Goal: Information Seeking & Learning: Learn about a topic

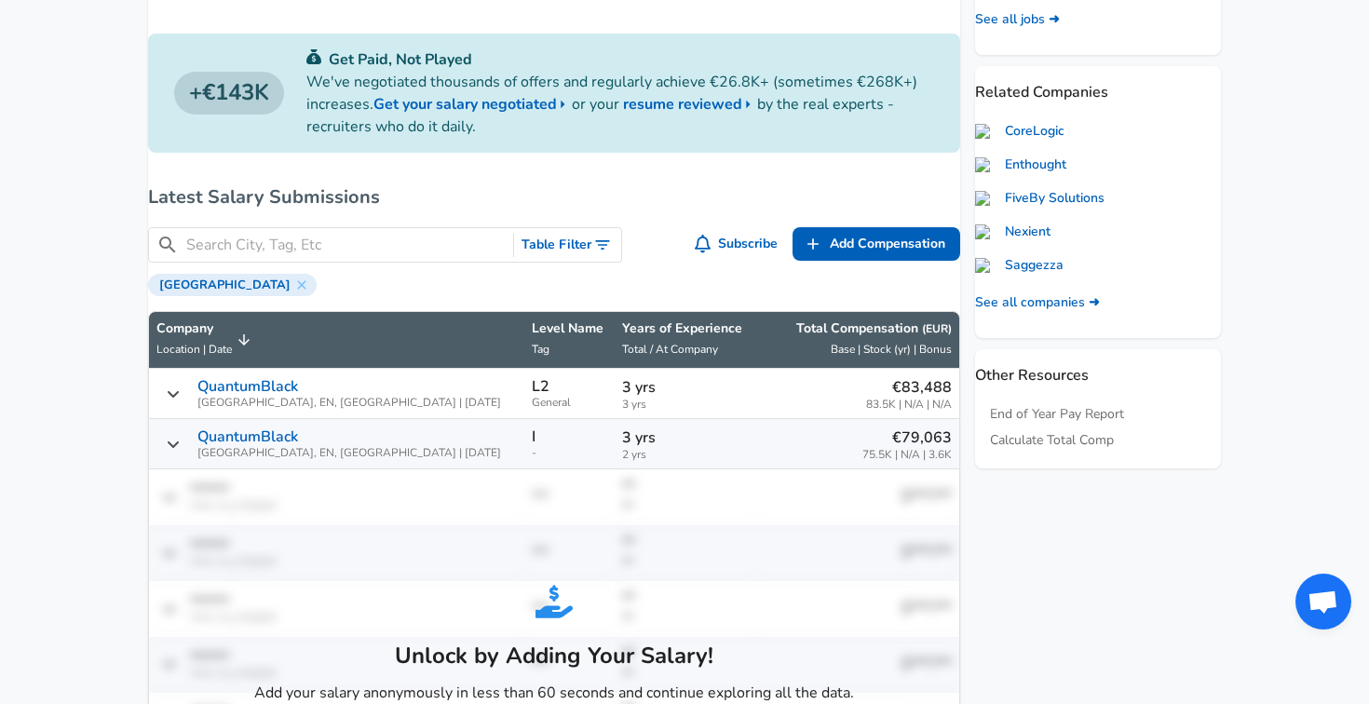
scroll to position [656, 0]
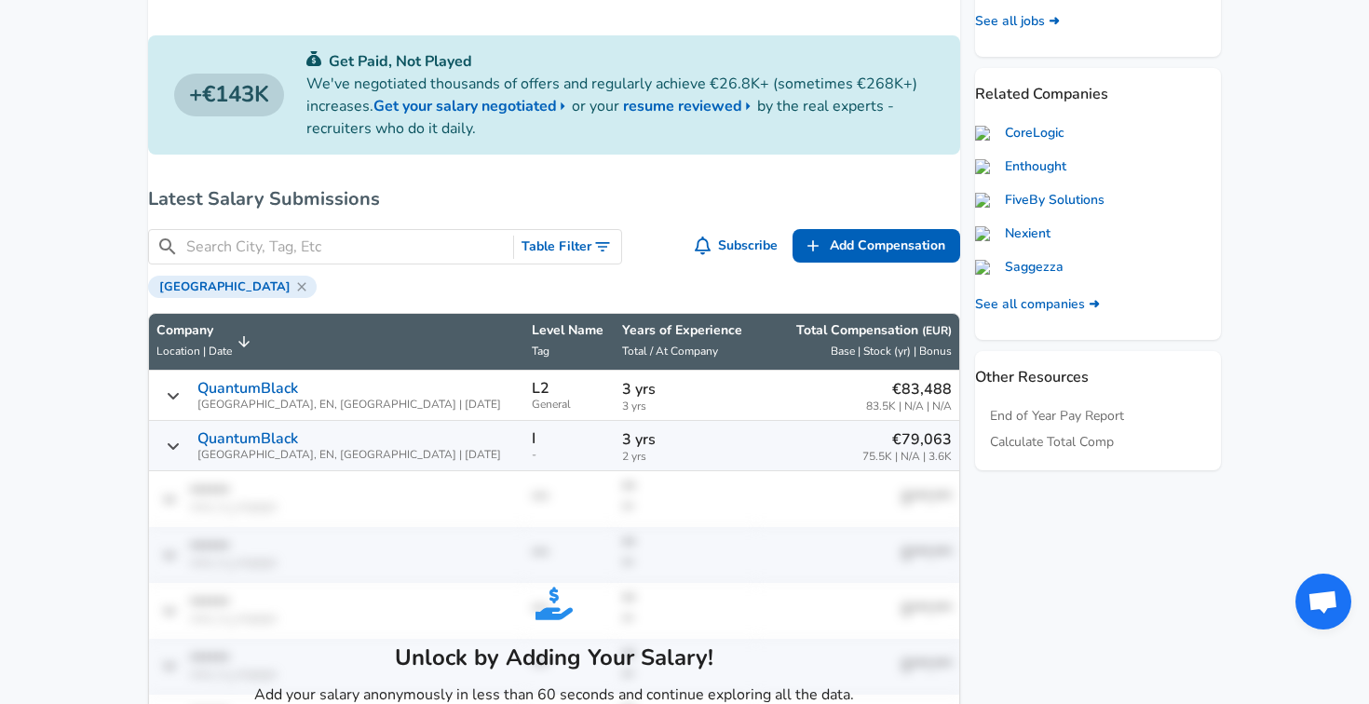
click at [294, 294] on icon at bounding box center [301, 286] width 15 height 15
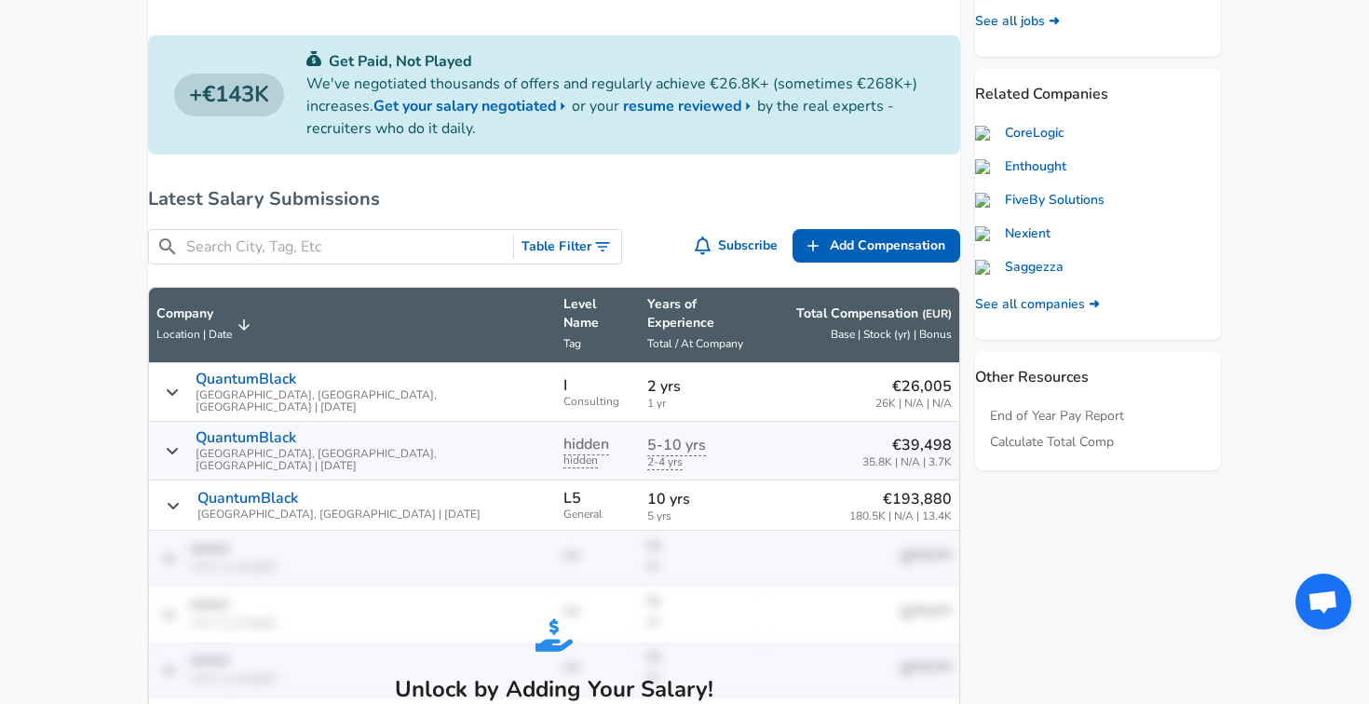
click at [331, 246] on input "Search City, Tag, Etc" at bounding box center [345, 247] width 319 height 23
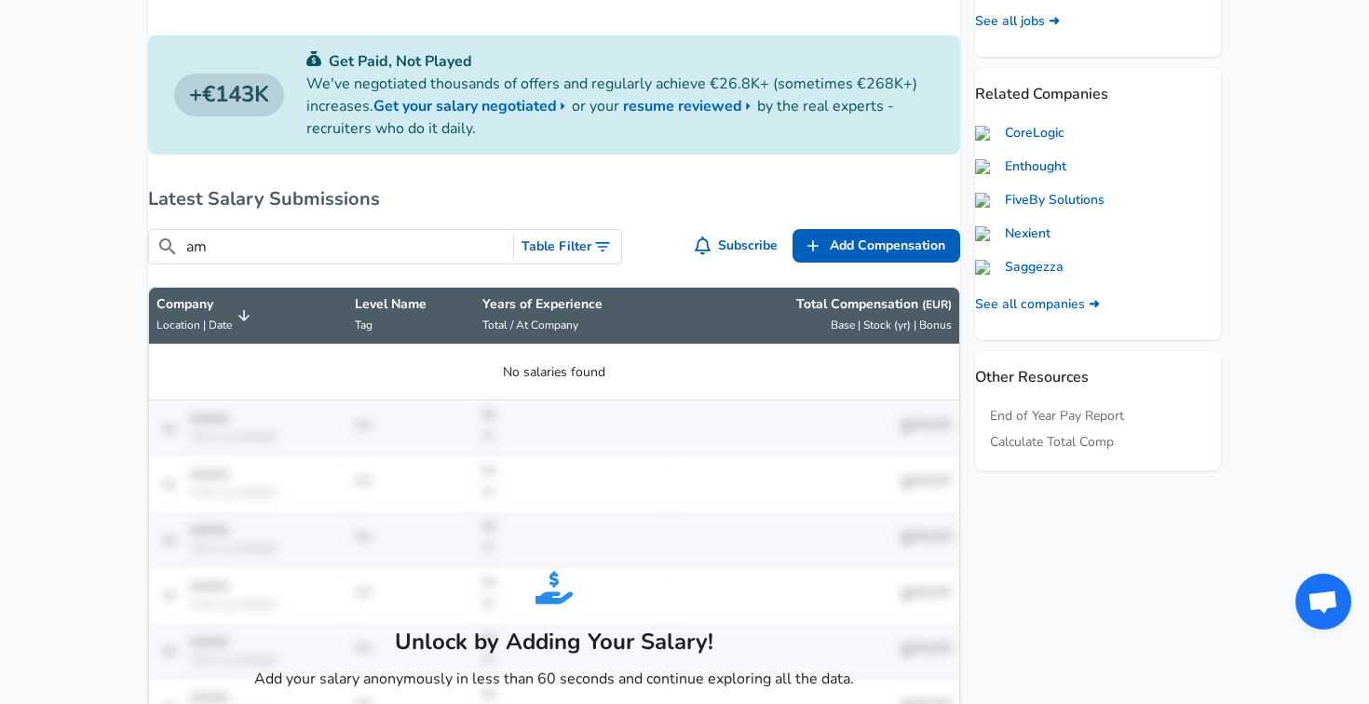
type input "a"
type input "n"
type input "b"
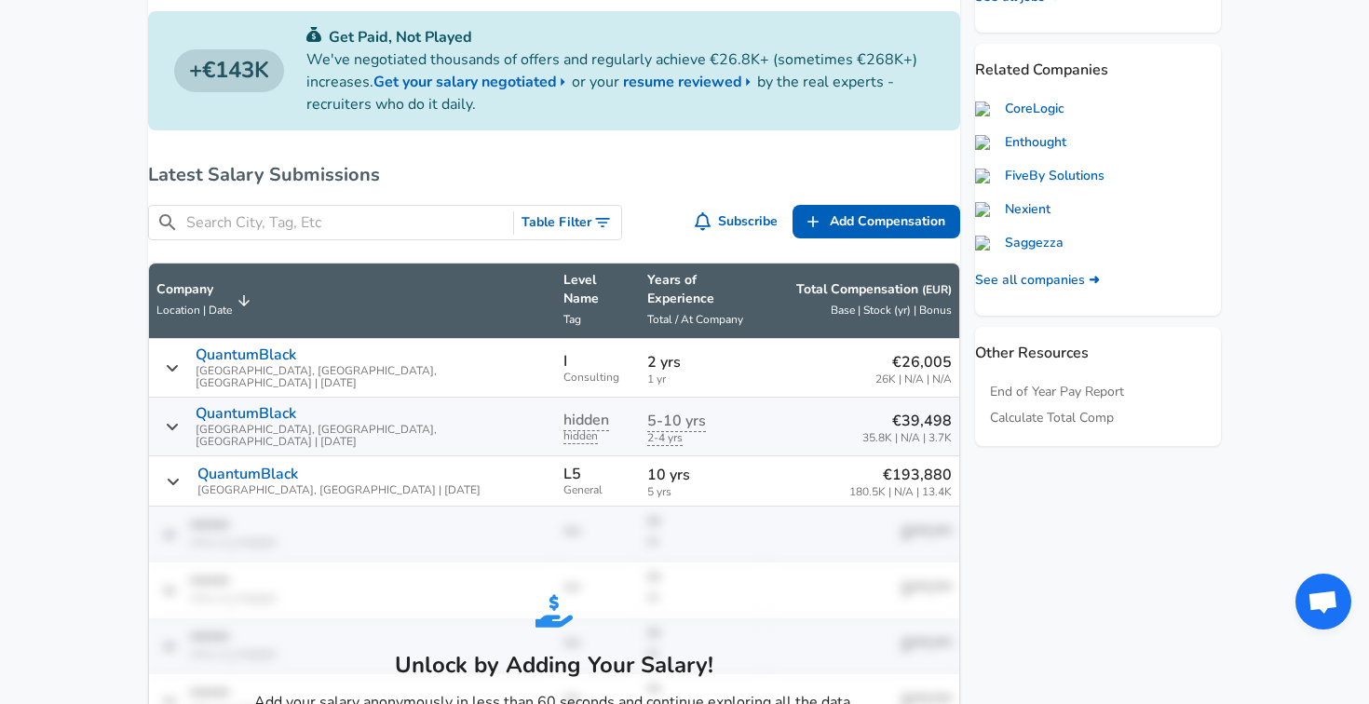
scroll to position [696, 0]
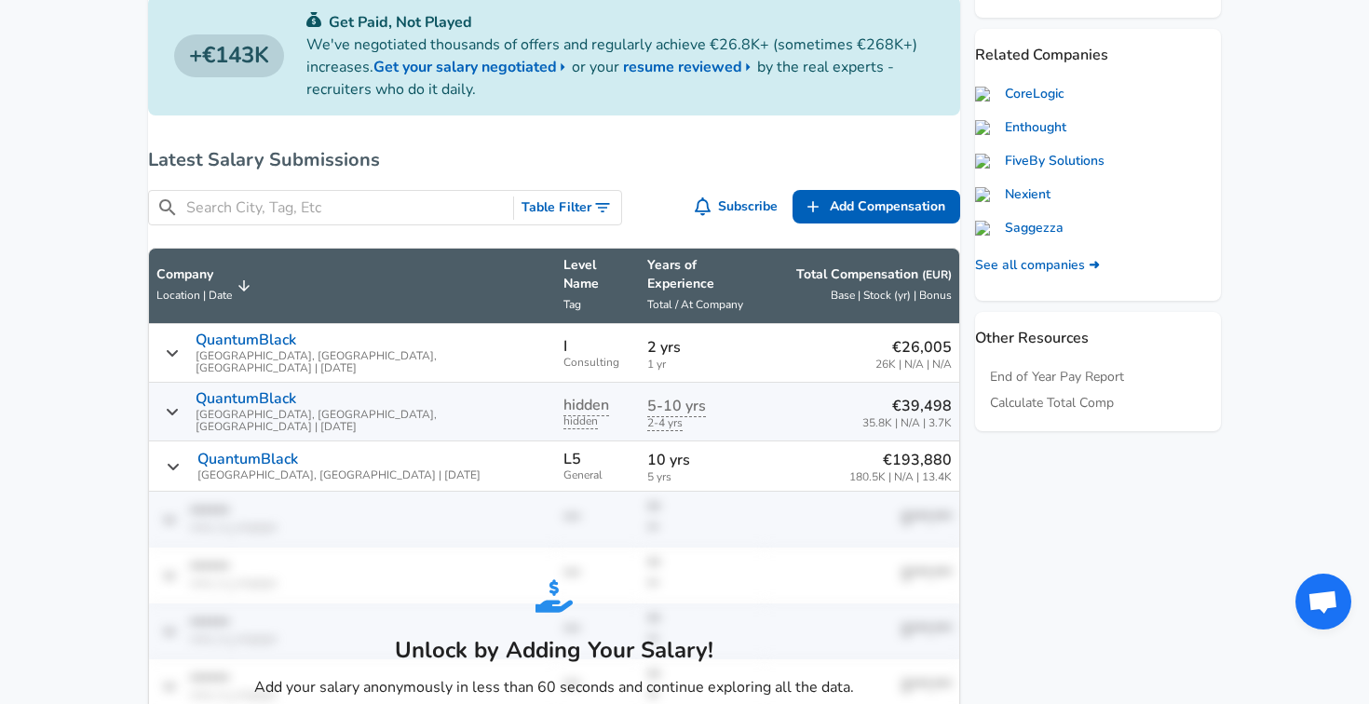
click at [601, 215] on icon "Toggle Search Filters" at bounding box center [602, 207] width 19 height 19
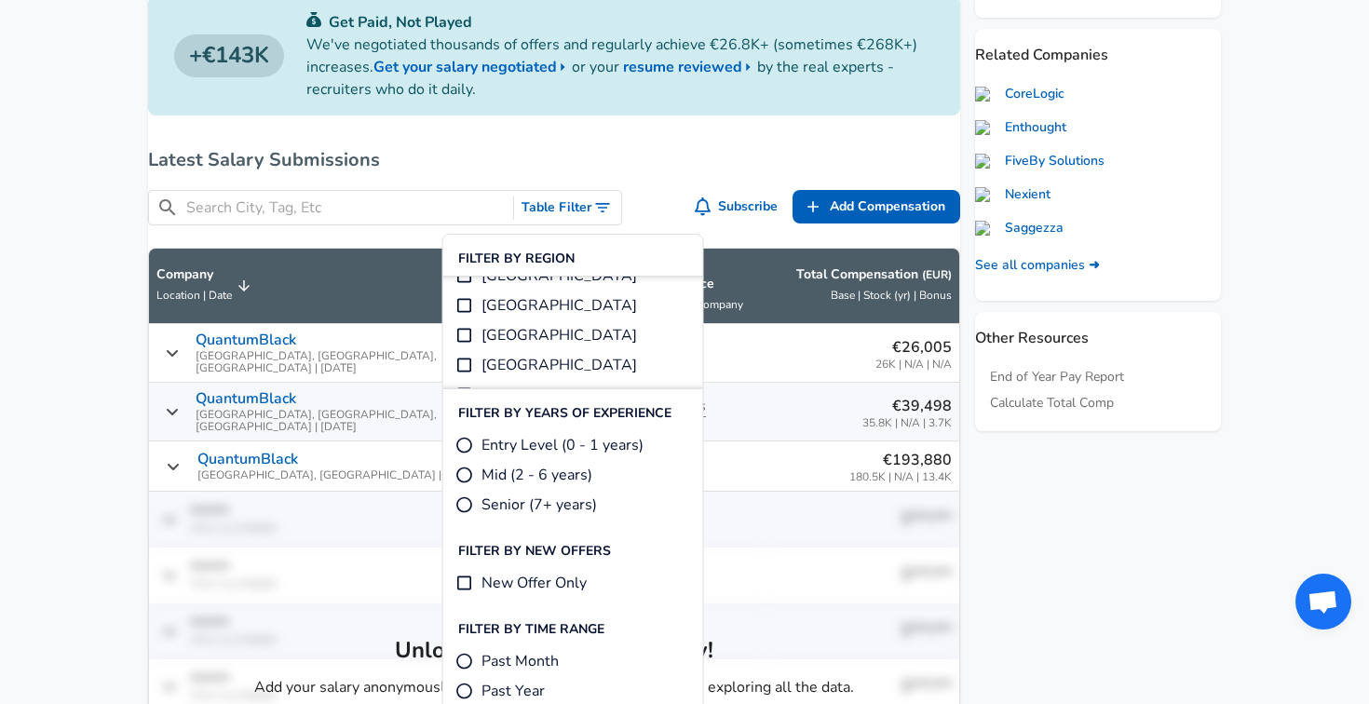
scroll to position [421, 0]
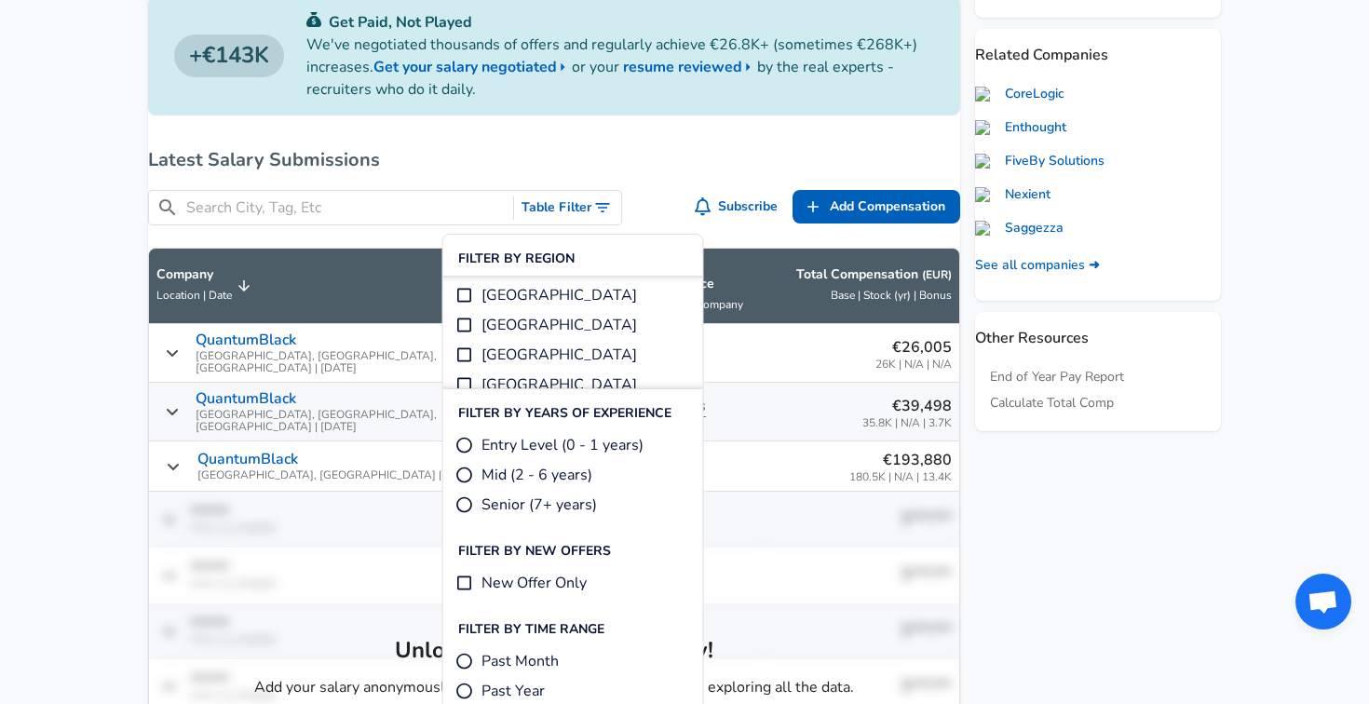
click at [538, 323] on span "[GEOGRAPHIC_DATA]" at bounding box center [558, 325] width 155 height 22
click at [474, 323] on input "[GEOGRAPHIC_DATA]" at bounding box center [464, 325] width 19 height 19
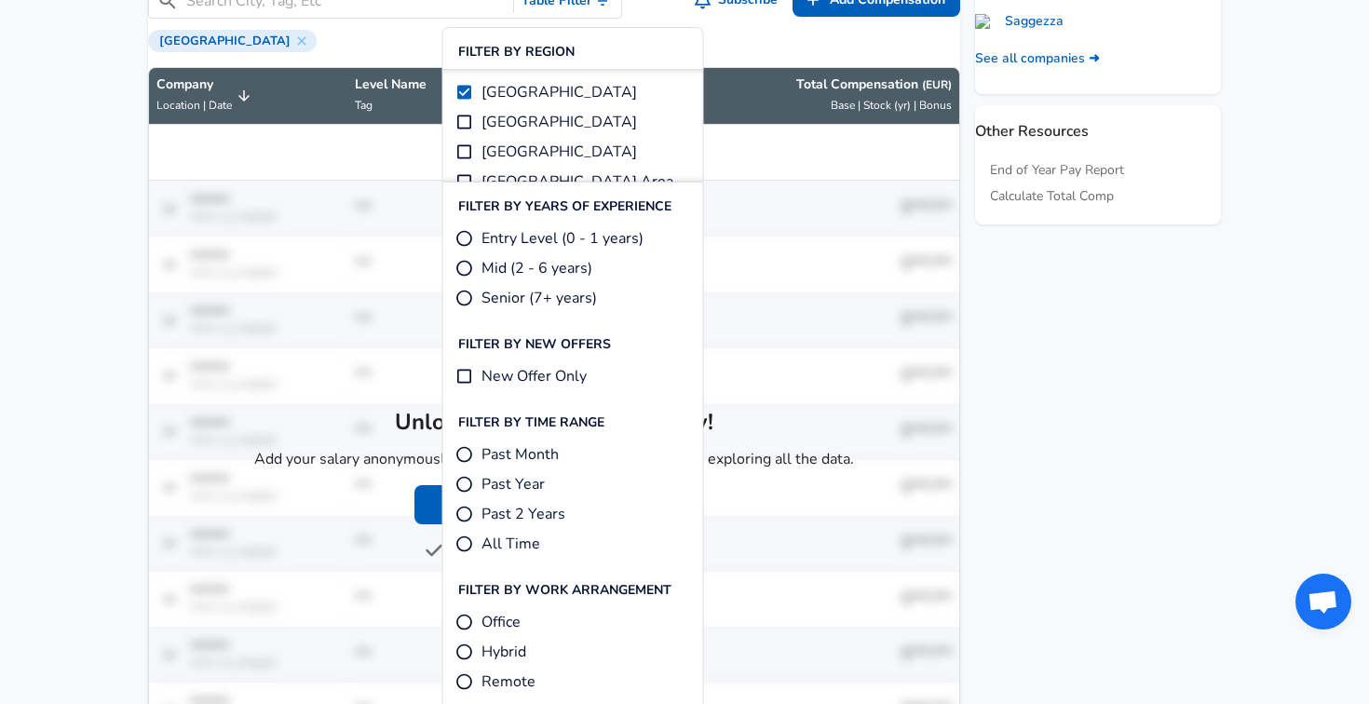
click at [516, 88] on span "[GEOGRAPHIC_DATA]" at bounding box center [558, 92] width 155 height 22
click at [474, 88] on input "[GEOGRAPHIC_DATA]" at bounding box center [464, 92] width 19 height 19
checkbox input "false"
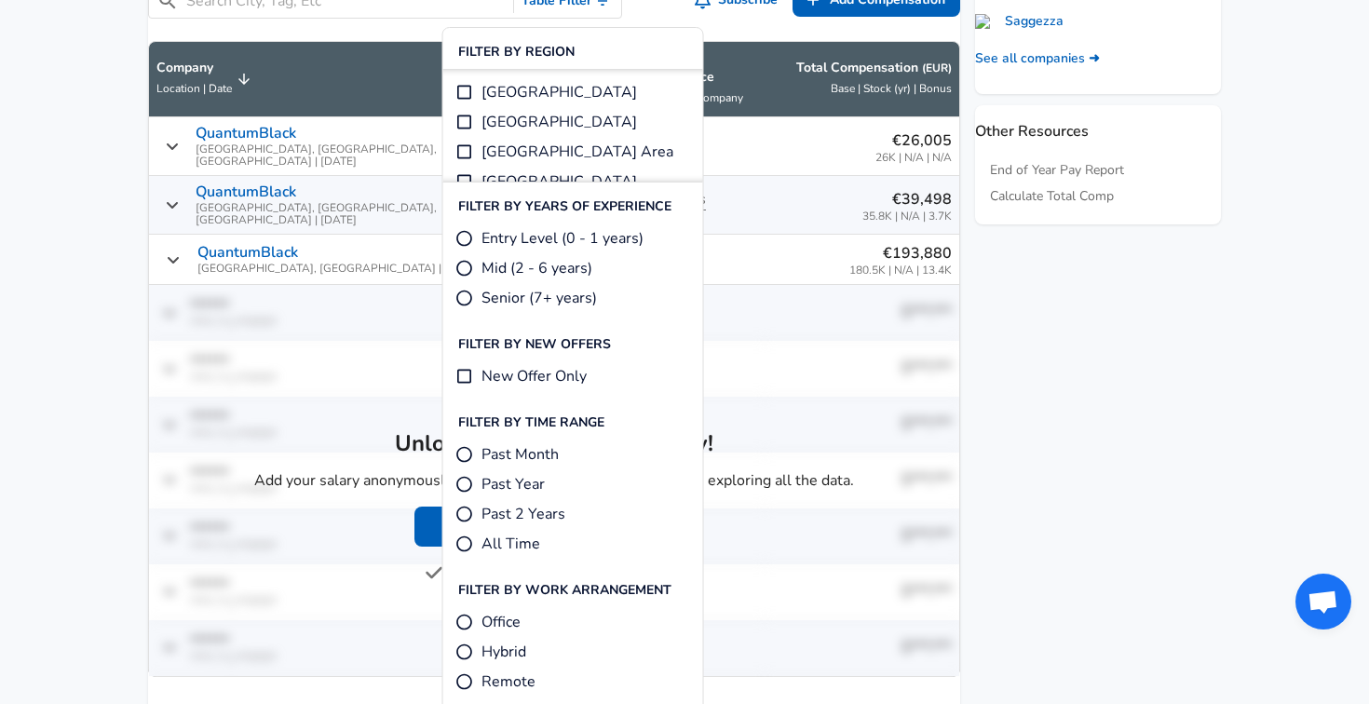
click at [500, 244] on span "Entry Level (0 - 1 years)" at bounding box center [562, 238] width 162 height 22
click at [474, 244] on input "Entry Level (0 - 1 years)" at bounding box center [464, 238] width 19 height 19
radio input "true"
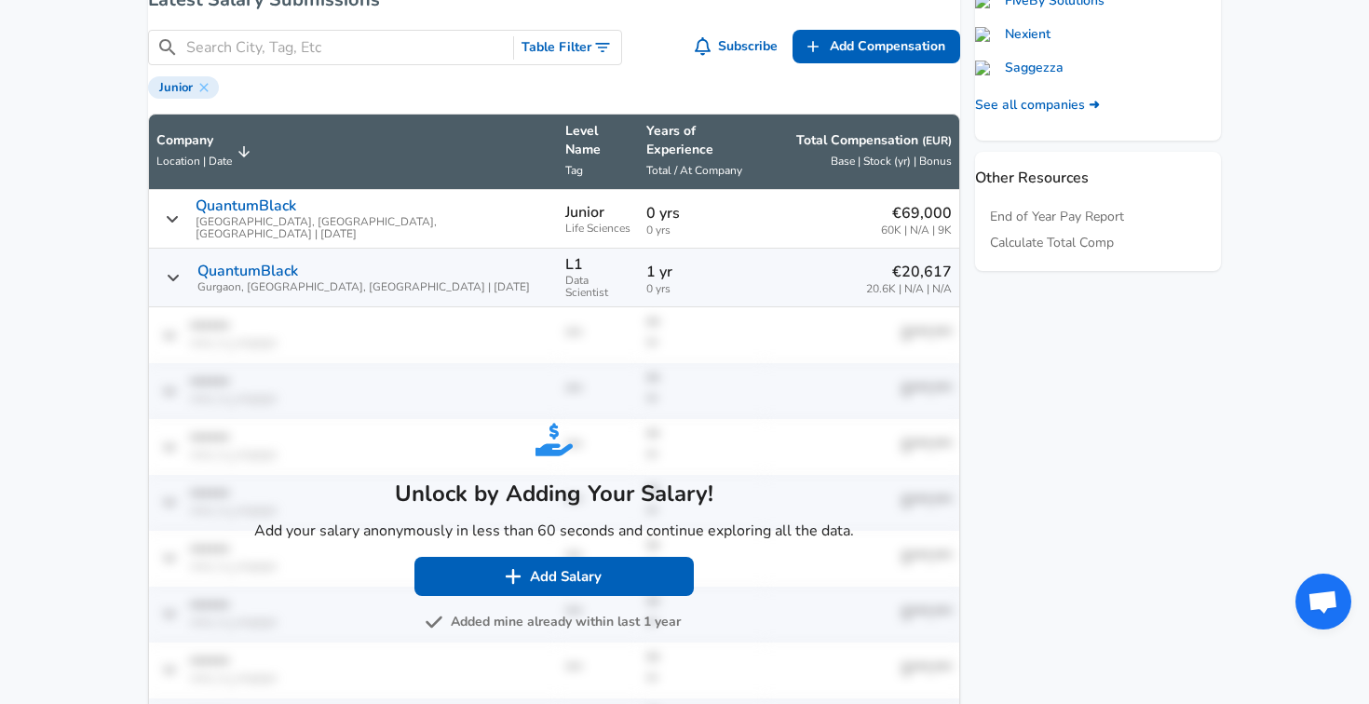
scroll to position [855, 0]
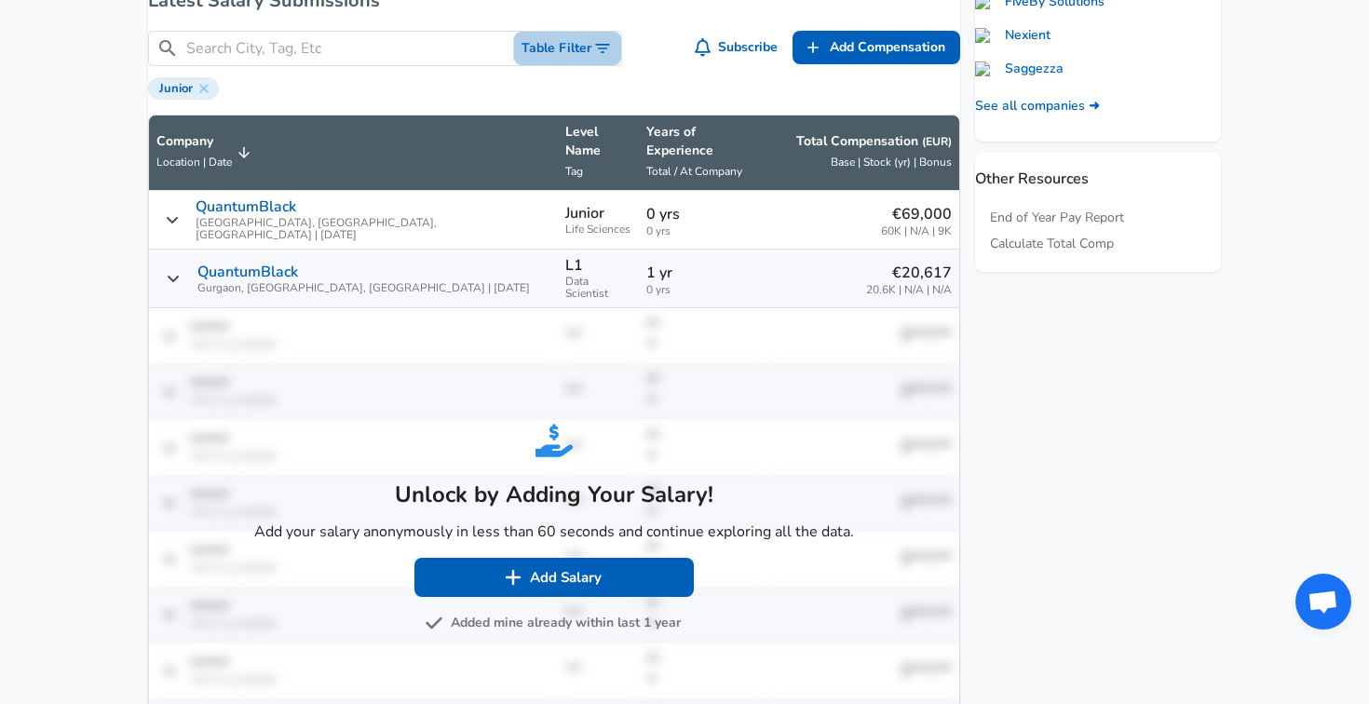
click at [561, 66] on button "Table Filter" at bounding box center [567, 49] width 107 height 34
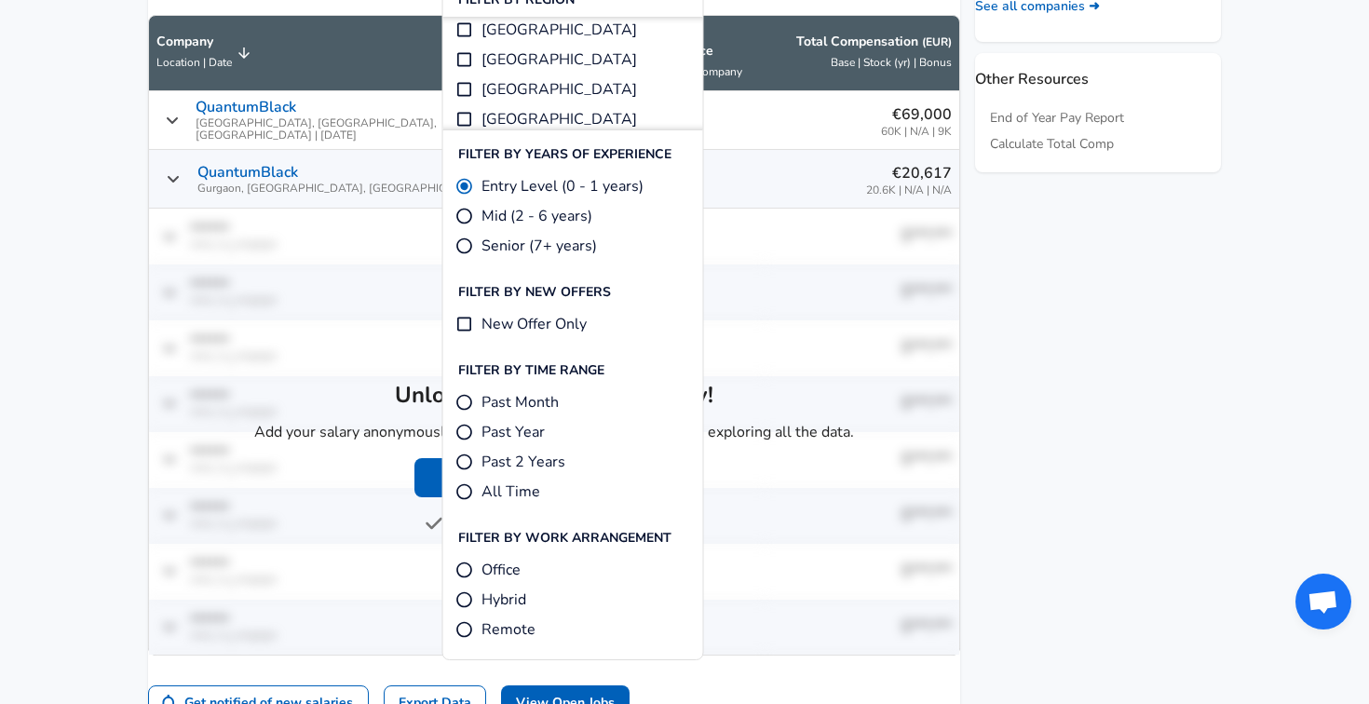
scroll to position [963, 0]
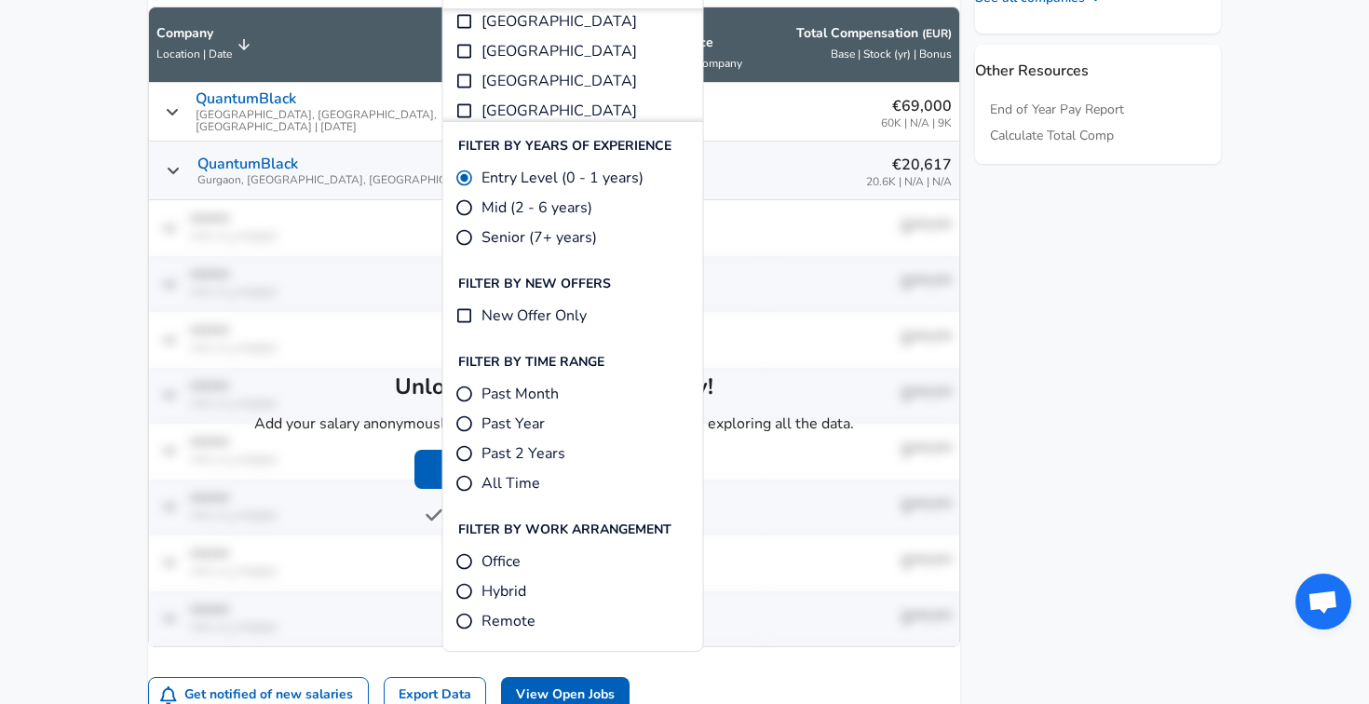
click at [499, 582] on span "Hybrid" at bounding box center [503, 591] width 45 height 22
click at [474, 582] on input "Hybrid" at bounding box center [464, 591] width 19 height 19
radio input "true"
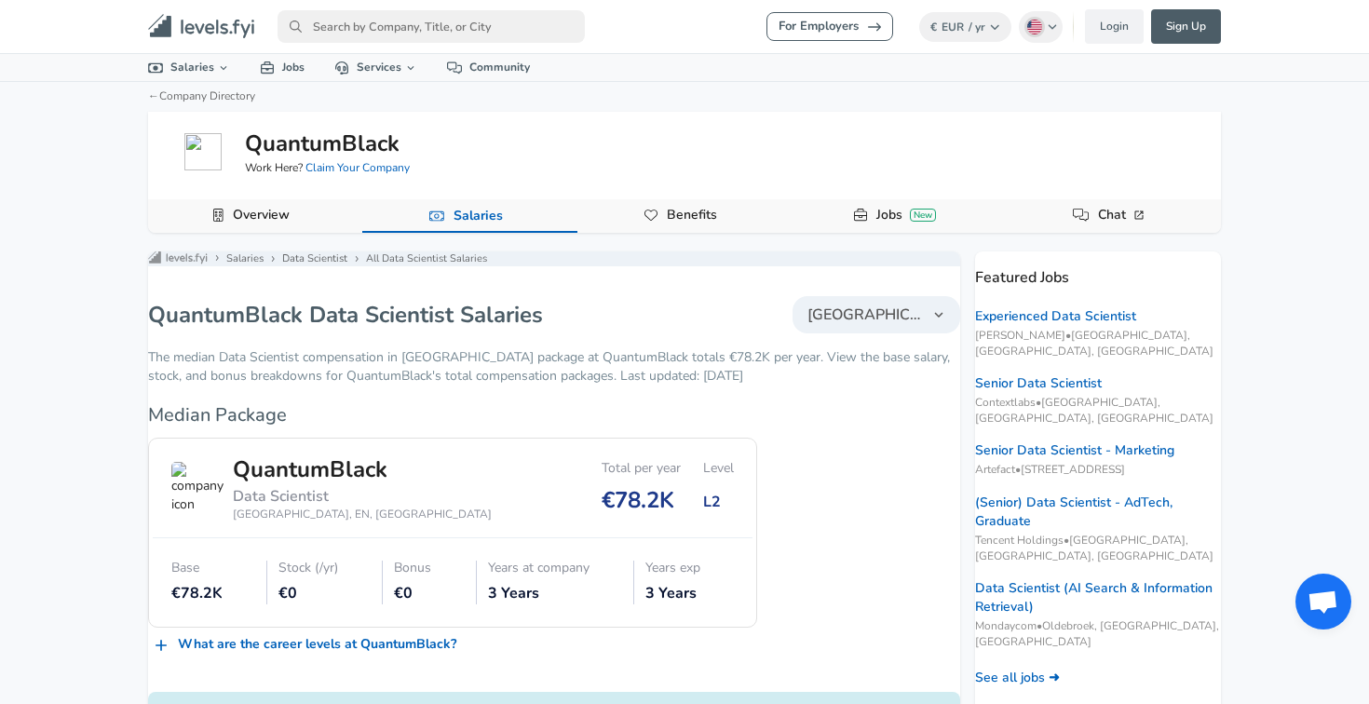
click at [673, 223] on link "Benefits" at bounding box center [691, 215] width 65 height 32
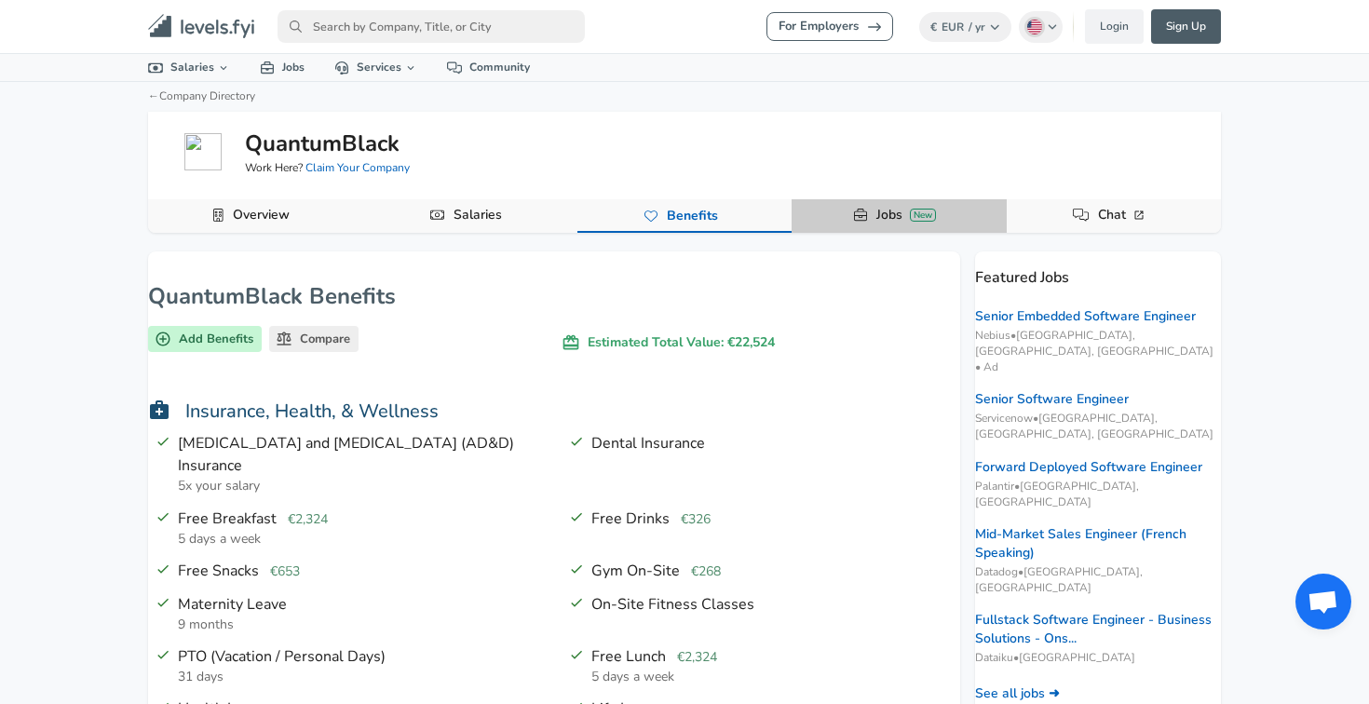
click at [891, 219] on link "Jobs New" at bounding box center [906, 215] width 74 height 32
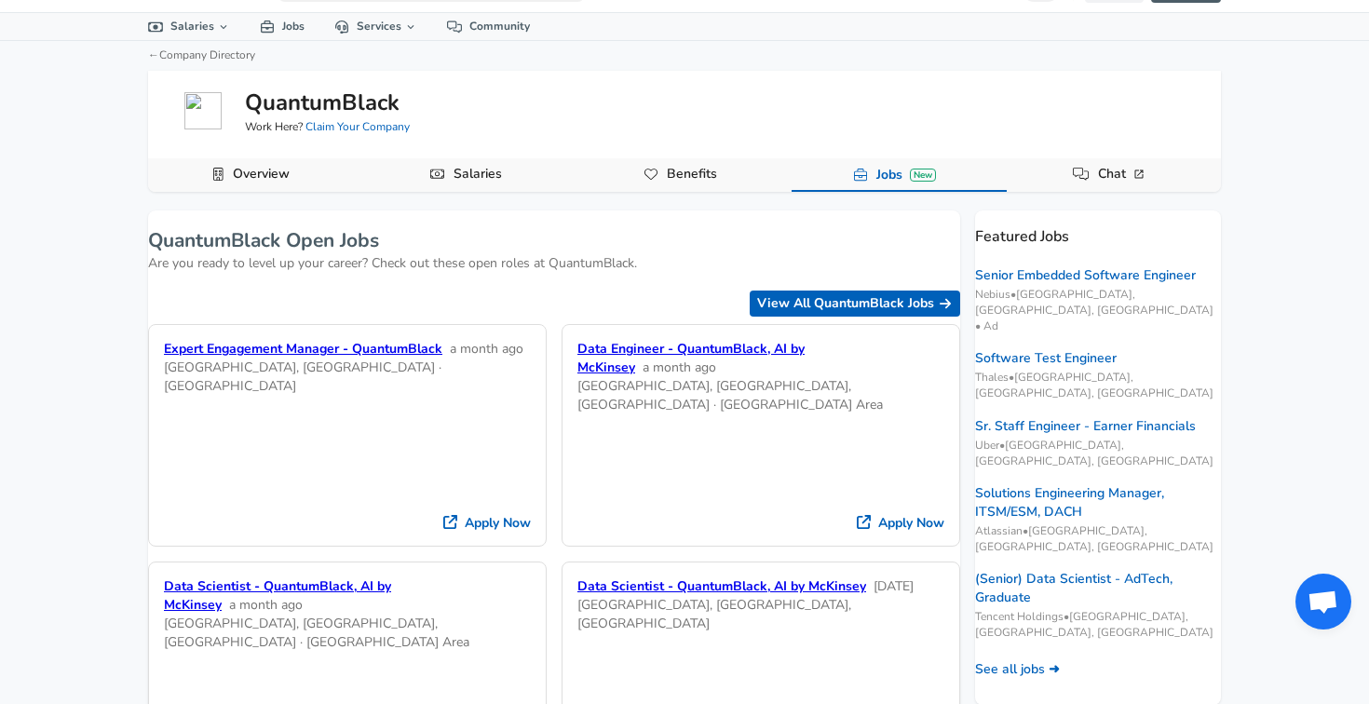
scroll to position [58, 0]
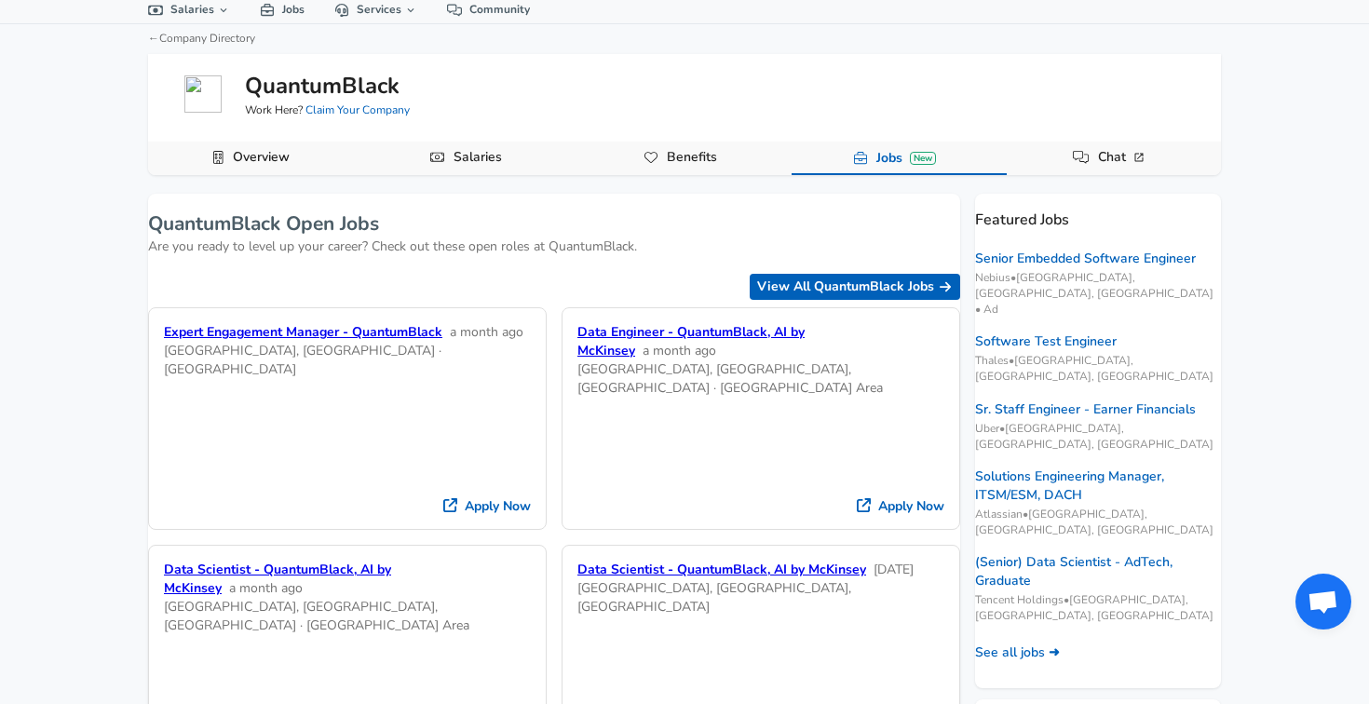
click at [409, 561] on div "Data Scientist - QuantumBlack, AI by McKinsey a month ago" at bounding box center [347, 579] width 367 height 37
click at [389, 561] on link "Data Scientist - QuantumBlack, AI by McKinsey" at bounding box center [277, 579] width 227 height 36
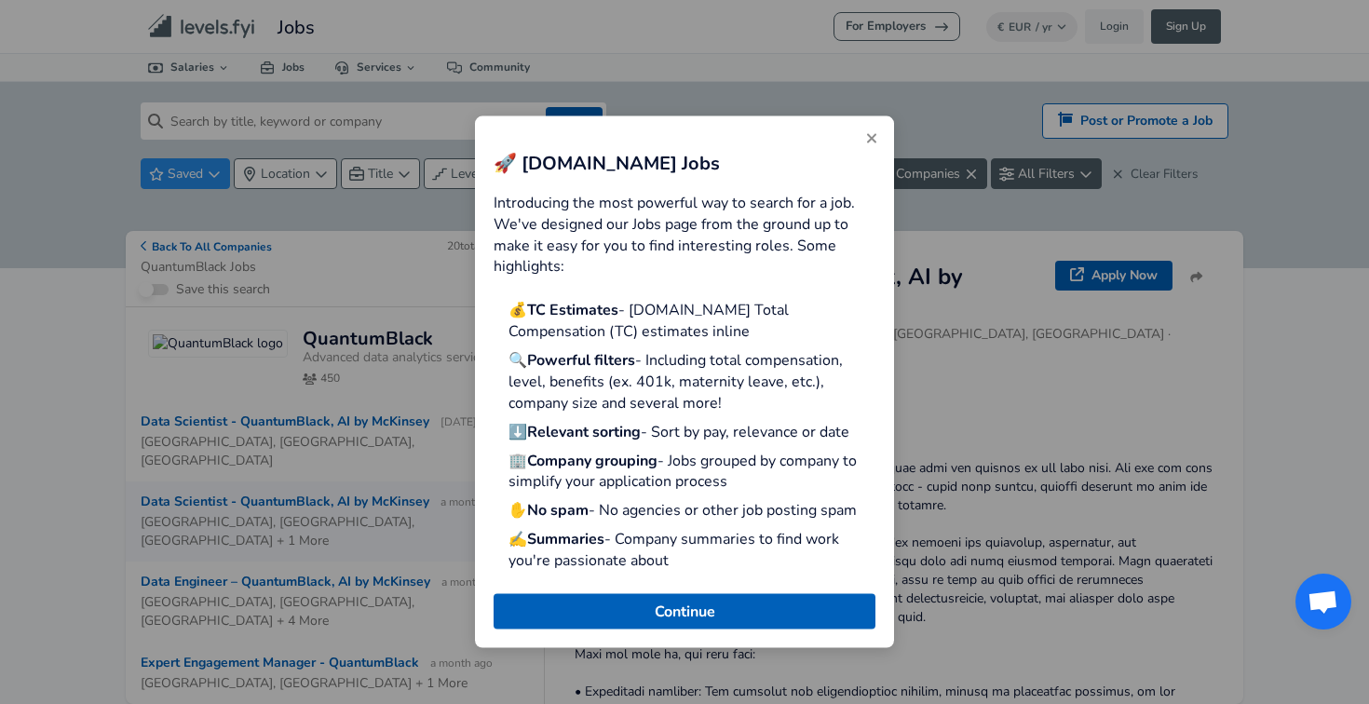
click at [850, 156] on h2 "🚀 [DOMAIN_NAME] Jobs" at bounding box center [684, 163] width 382 height 27
click at [865, 146] on icon "Close" at bounding box center [871, 138] width 15 height 15
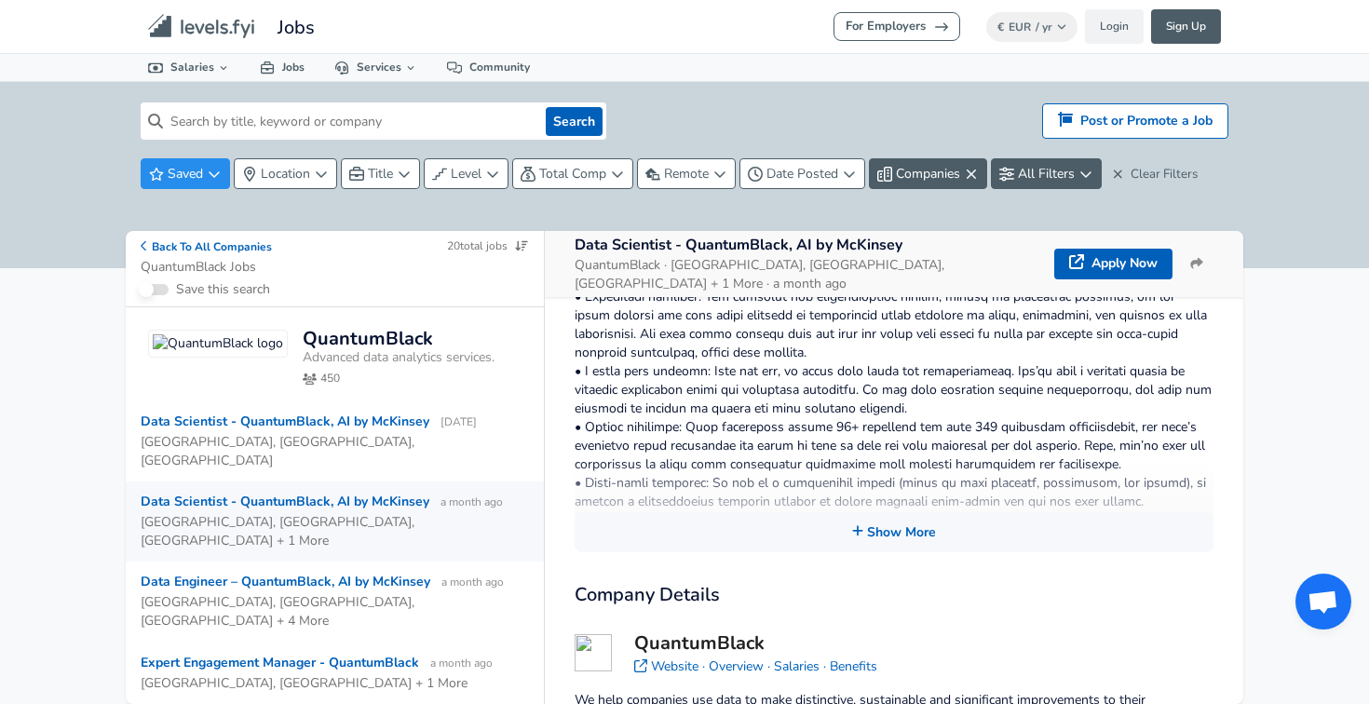
scroll to position [464, 0]
click at [871, 512] on button "Show More" at bounding box center [893, 529] width 639 height 40
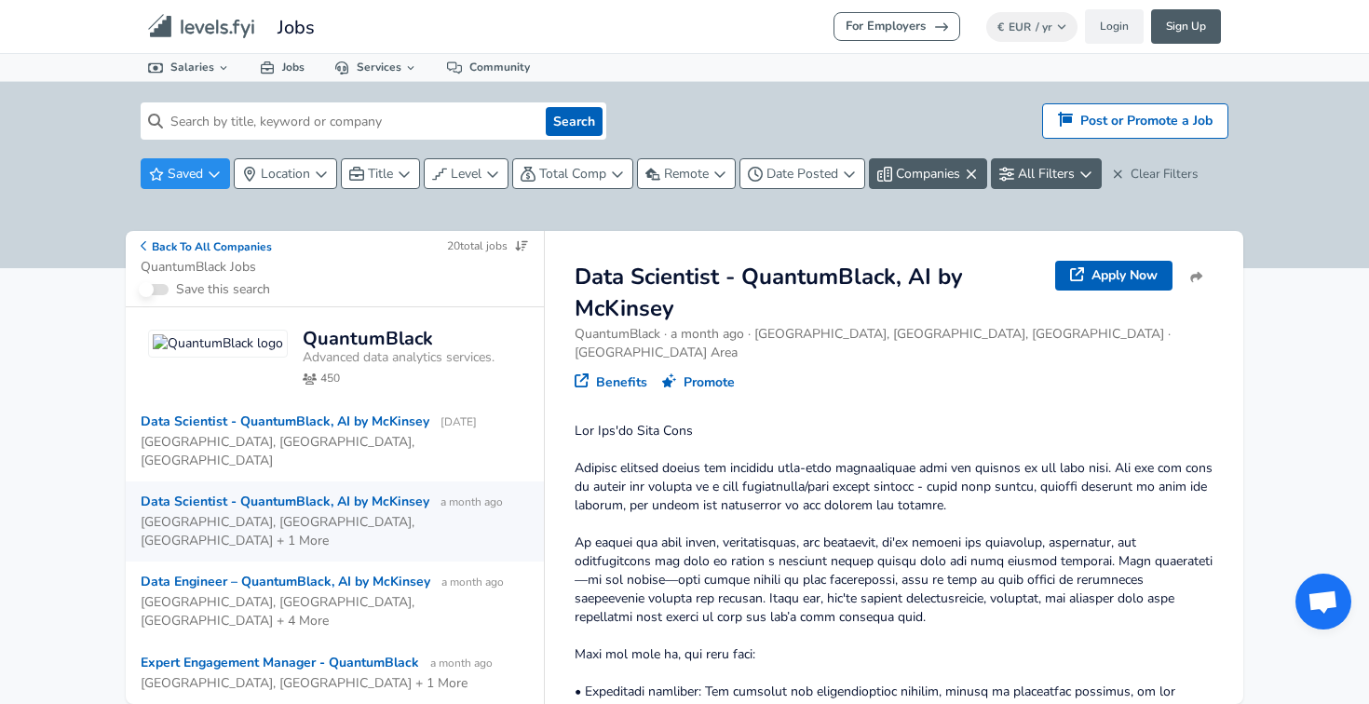
scroll to position [0, 0]
click at [628, 373] on link "Benefits" at bounding box center [610, 382] width 73 height 19
